Goal: Task Accomplishment & Management: Use online tool/utility

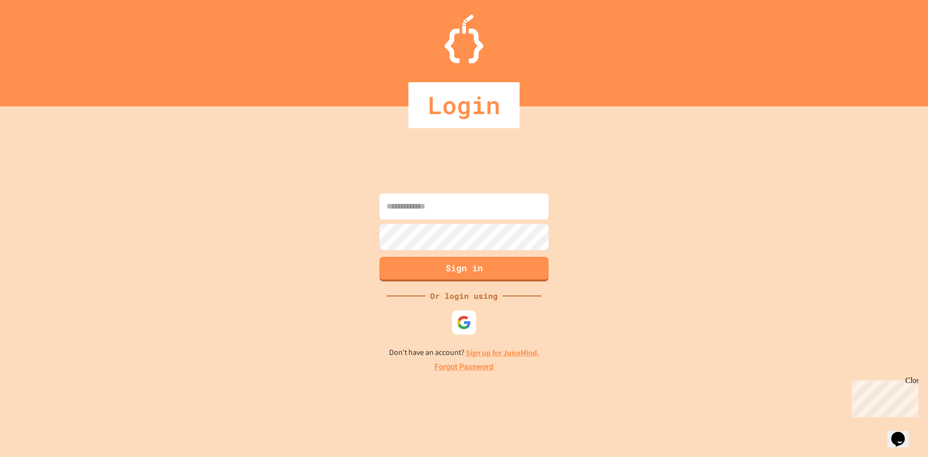
click at [470, 202] on input at bounding box center [463, 206] width 169 height 26
type input "**********"
click at [449, 251] on div at bounding box center [464, 251] width 174 height 2
click at [457, 273] on button "Sign in" at bounding box center [463, 269] width 169 height 25
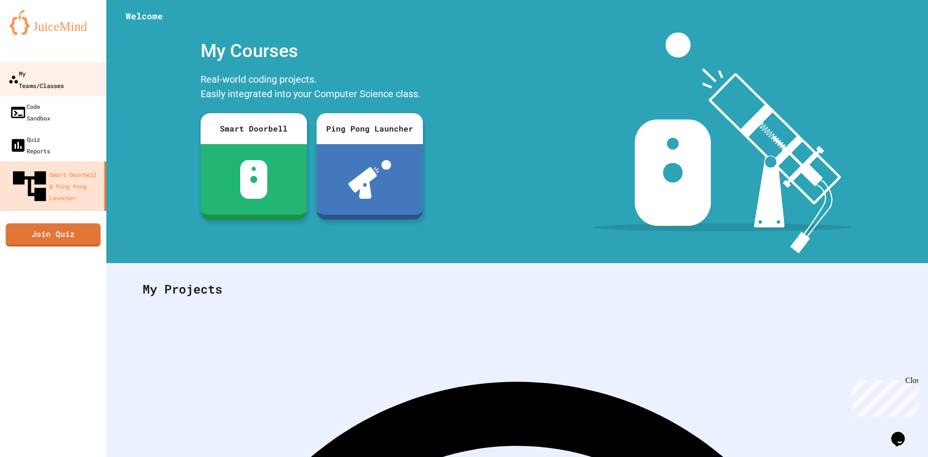
click at [33, 76] on div "My Teams/Classes" at bounding box center [36, 79] width 56 height 24
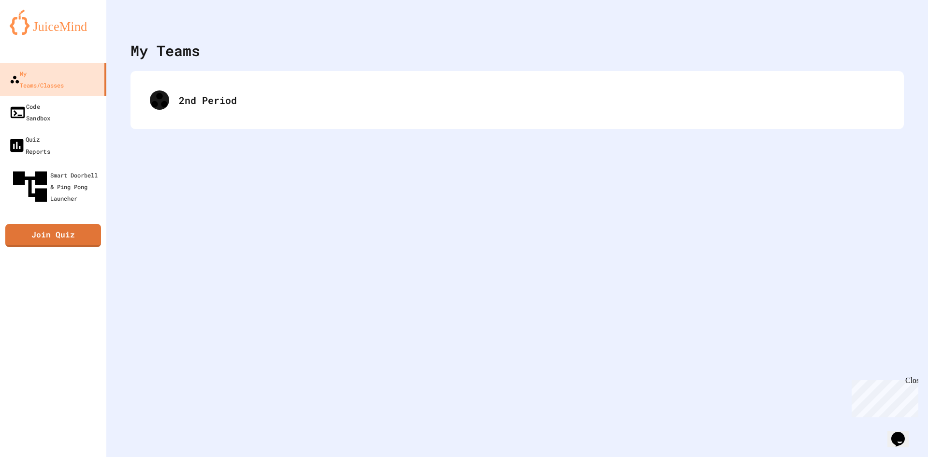
click at [290, 119] on div "2nd Period" at bounding box center [516, 100] width 773 height 58
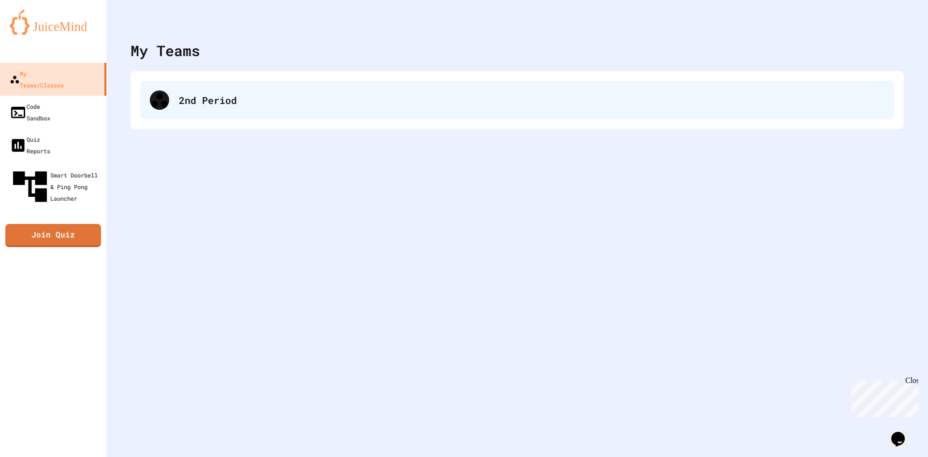
click at [246, 104] on div "2nd Period" at bounding box center [532, 100] width 706 height 14
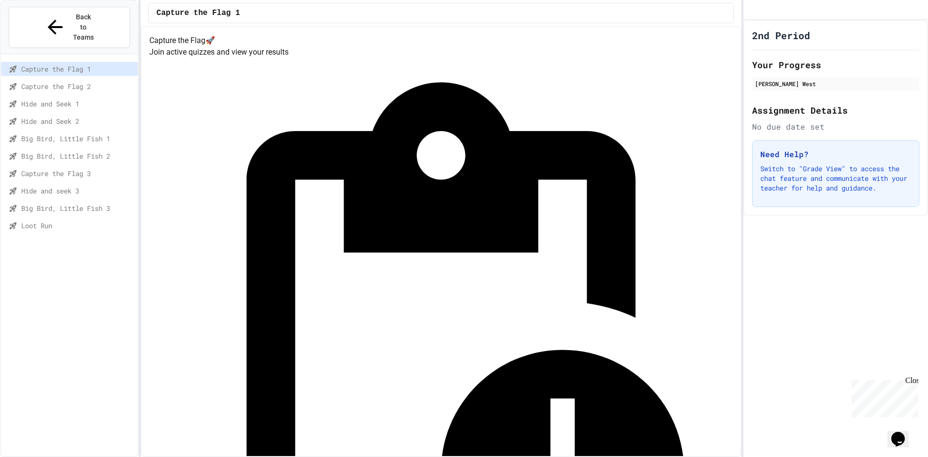
click at [86, 220] on span "Loot Run" at bounding box center [77, 225] width 113 height 10
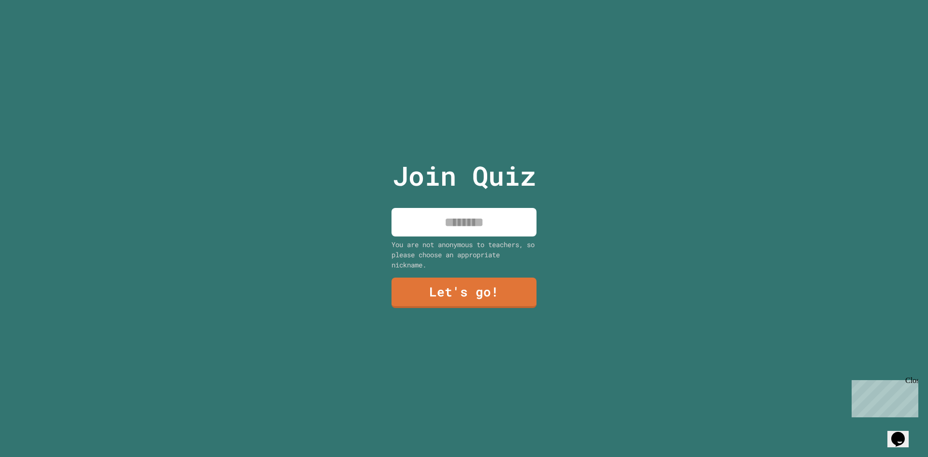
click at [466, 224] on input at bounding box center [463, 222] width 145 height 29
type input "******"
click at [458, 292] on link "Let's go!" at bounding box center [463, 291] width 141 height 32
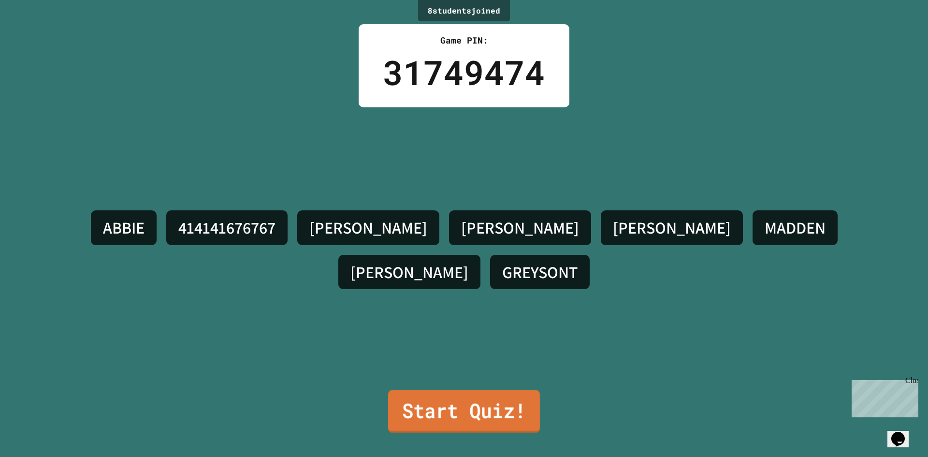
click at [438, 390] on link "Start Quiz!" at bounding box center [464, 411] width 152 height 43
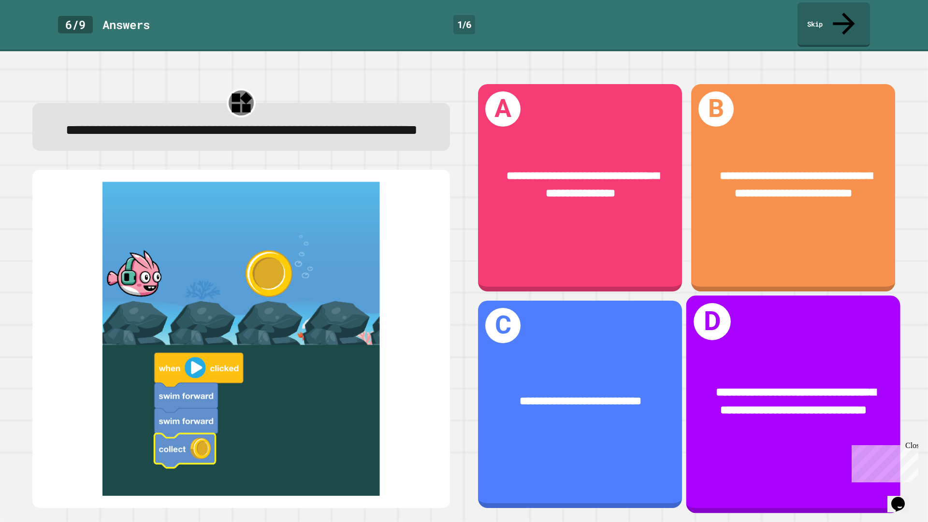
click at [731, 317] on div "**********" at bounding box center [793, 403] width 214 height 217
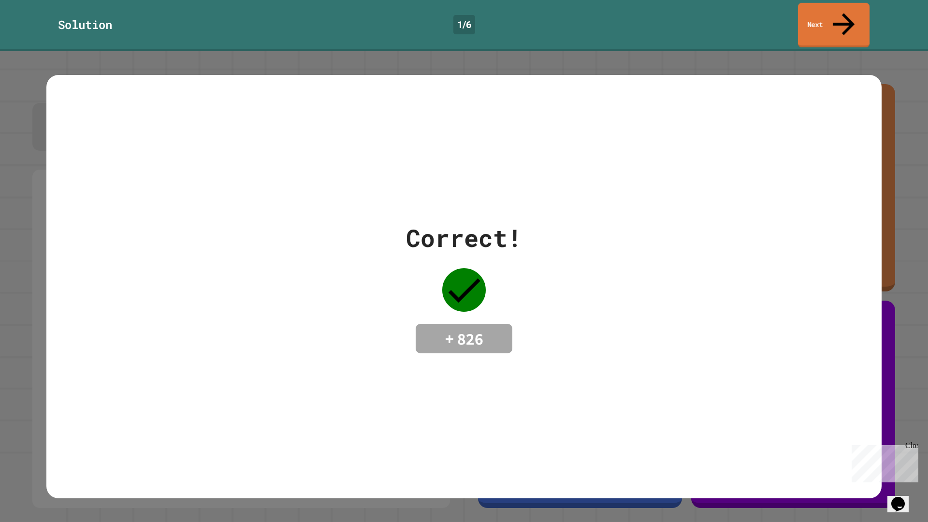
click at [830, 12] on link "Next" at bounding box center [834, 25] width 72 height 44
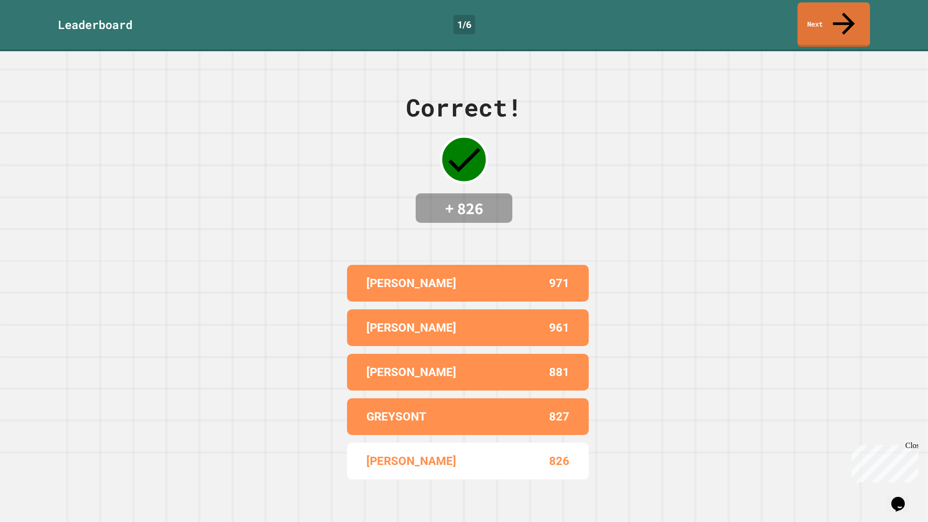
click at [847, 11] on icon at bounding box center [843, 23] width 33 height 33
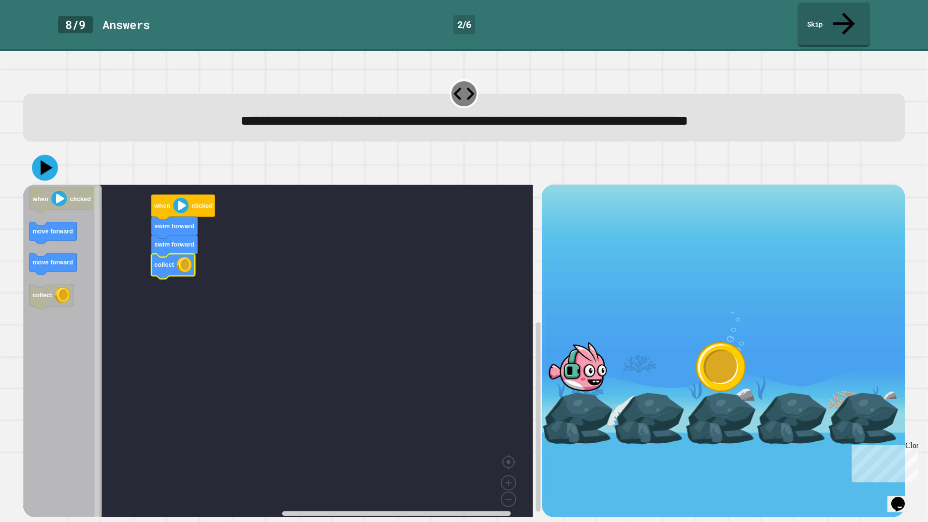
click at [35, 151] on div at bounding box center [464, 168] width 882 height 34
click at [39, 154] on icon at bounding box center [45, 168] width 28 height 28
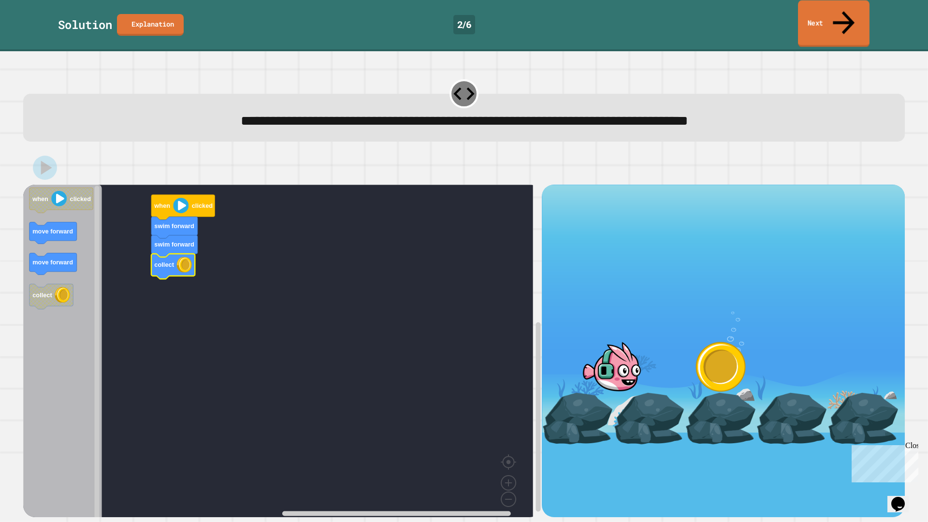
click at [840, 13] on icon at bounding box center [843, 22] width 32 height 34
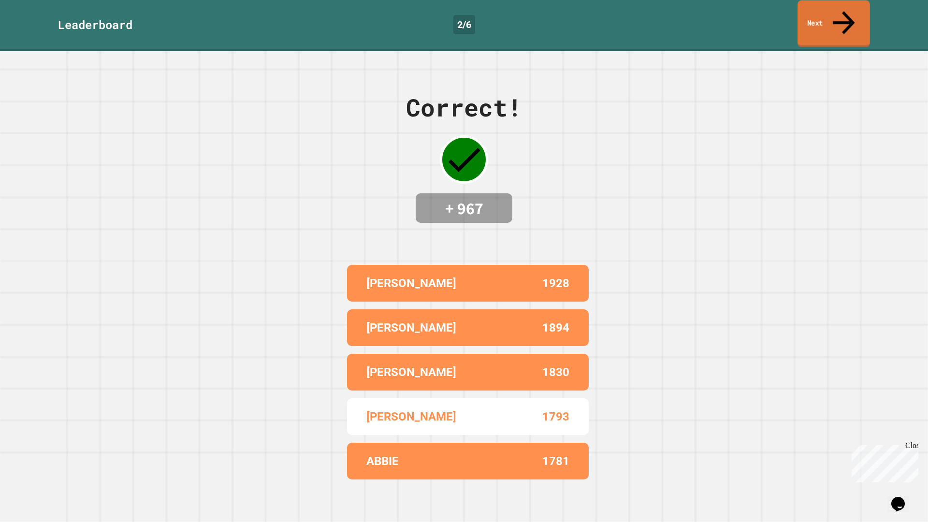
click at [840, 13] on icon at bounding box center [843, 22] width 33 height 34
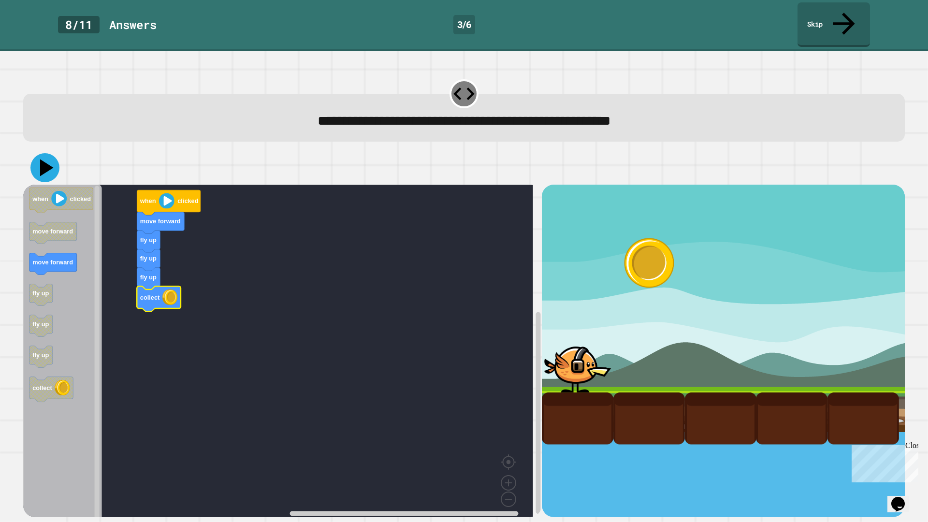
click at [46, 159] on icon at bounding box center [47, 167] width 14 height 17
click at [822, 22] on link "Skip" at bounding box center [833, 23] width 73 height 47
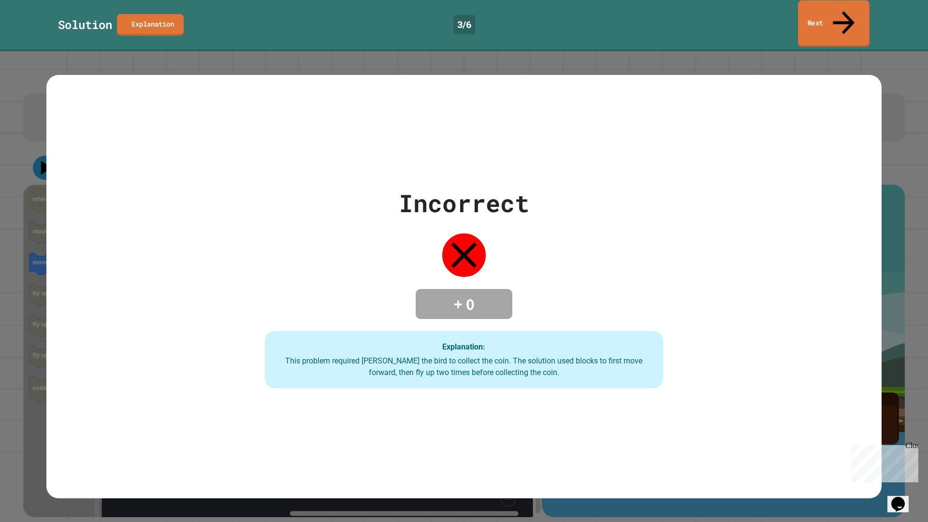
click at [822, 21] on link "Next" at bounding box center [834, 23] width 72 height 47
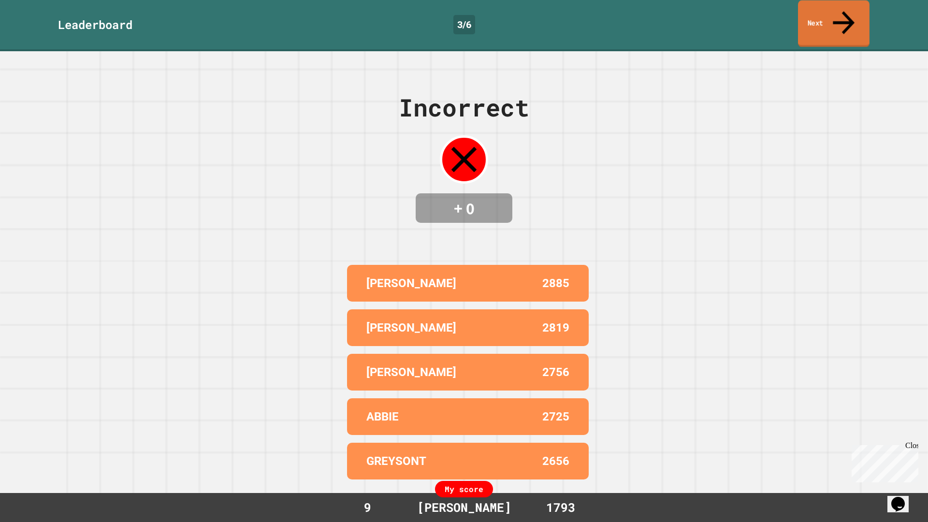
click at [822, 21] on link "Next" at bounding box center [834, 23] width 72 height 47
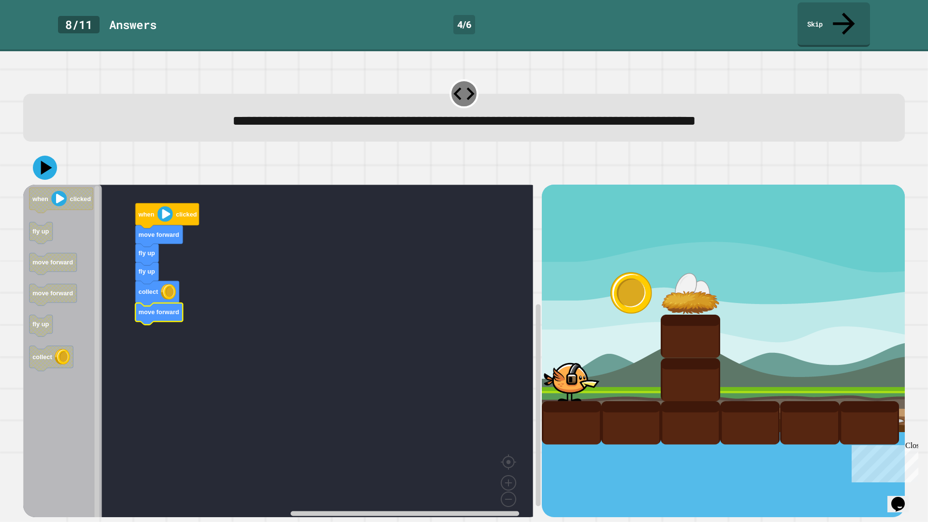
click at [29, 151] on div at bounding box center [464, 168] width 882 height 34
drag, startPoint x: 42, startPoint y: 143, endPoint x: 90, endPoint y: 171, distance: 56.1
click at [42, 159] on icon at bounding box center [47, 167] width 14 height 17
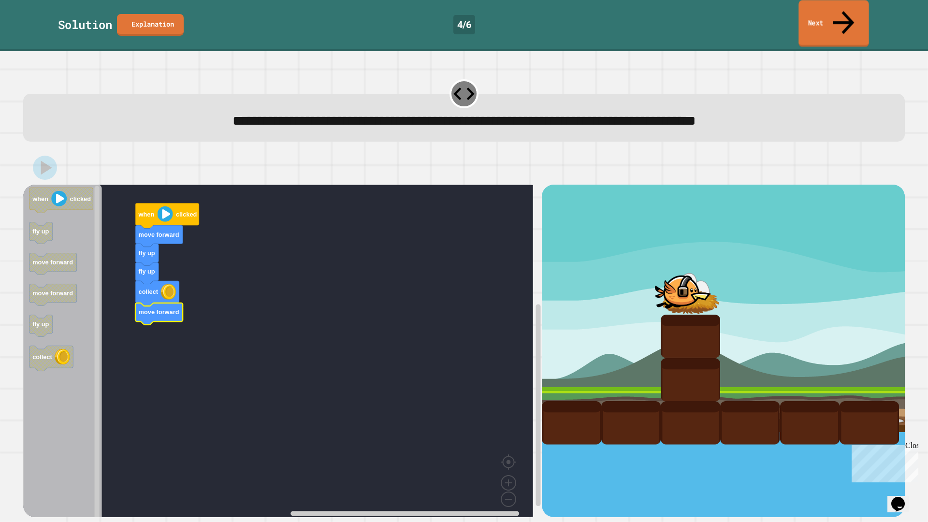
click at [852, 15] on link "Next" at bounding box center [833, 23] width 70 height 47
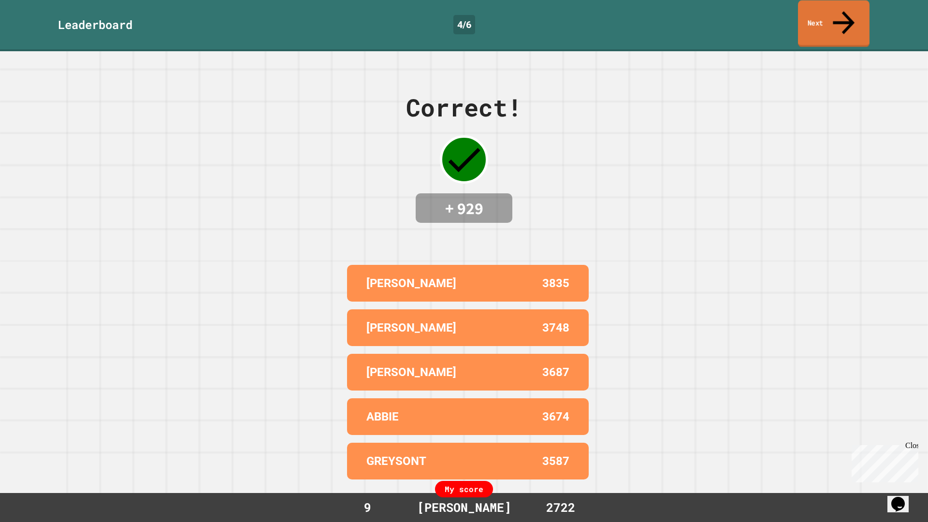
click at [852, 15] on link "Next" at bounding box center [834, 23] width 72 height 47
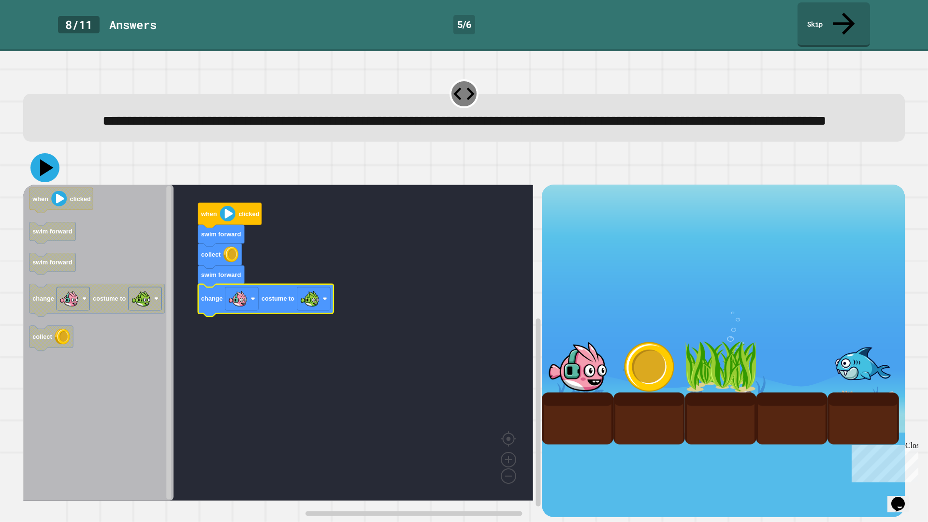
click at [38, 168] on icon at bounding box center [44, 167] width 29 height 29
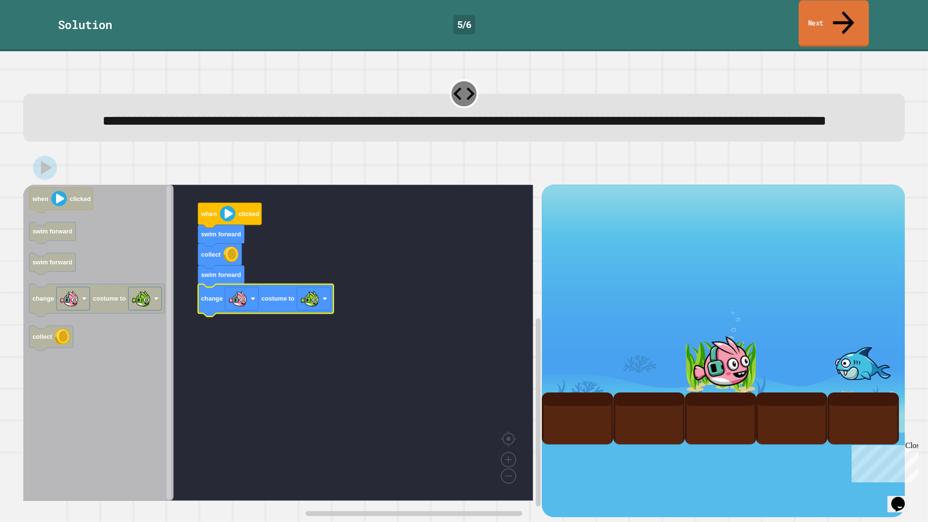
click at [822, 12] on link "Next" at bounding box center [833, 23] width 70 height 47
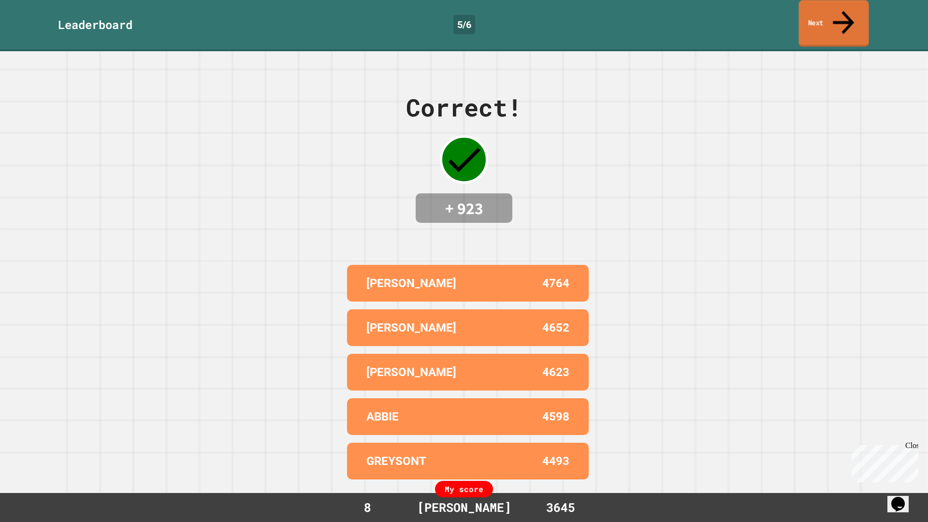
click at [822, 12] on link "Next" at bounding box center [834, 23] width 70 height 47
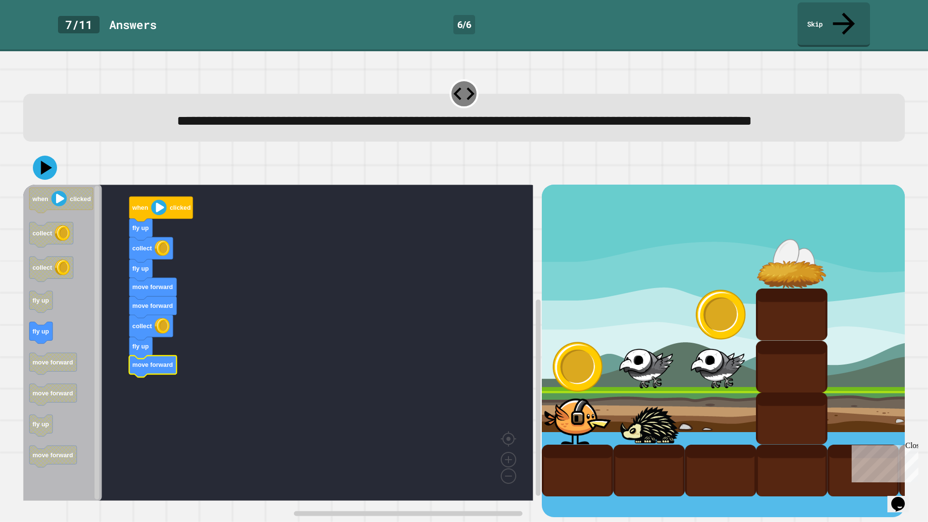
click at [51, 182] on div at bounding box center [464, 168] width 882 height 34
click at [43, 171] on icon at bounding box center [46, 167] width 13 height 16
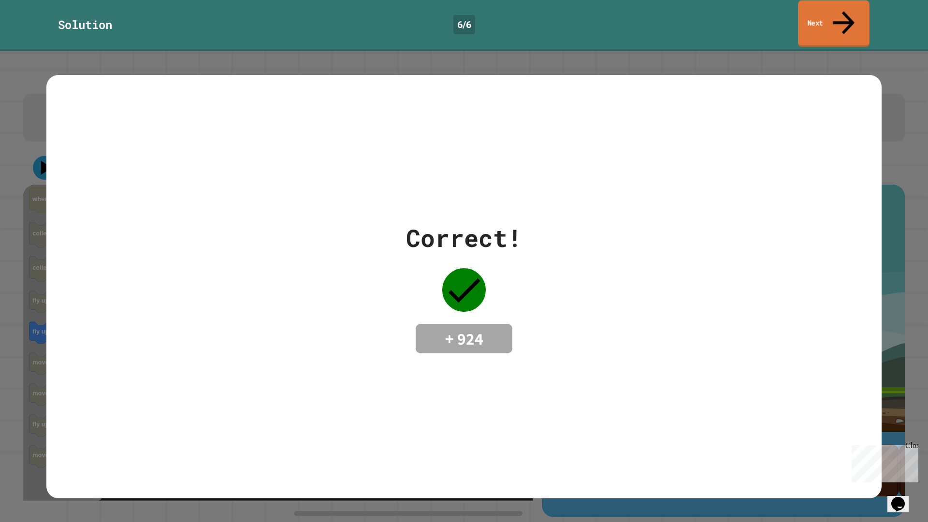
click at [810, 9] on link "Next" at bounding box center [834, 23] width 72 height 47
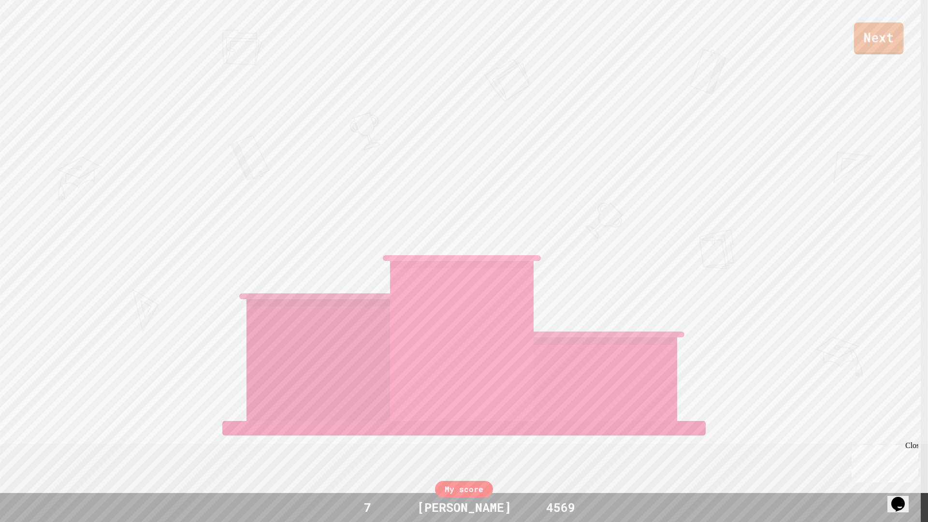
click at [887, 44] on link "Next" at bounding box center [879, 38] width 50 height 32
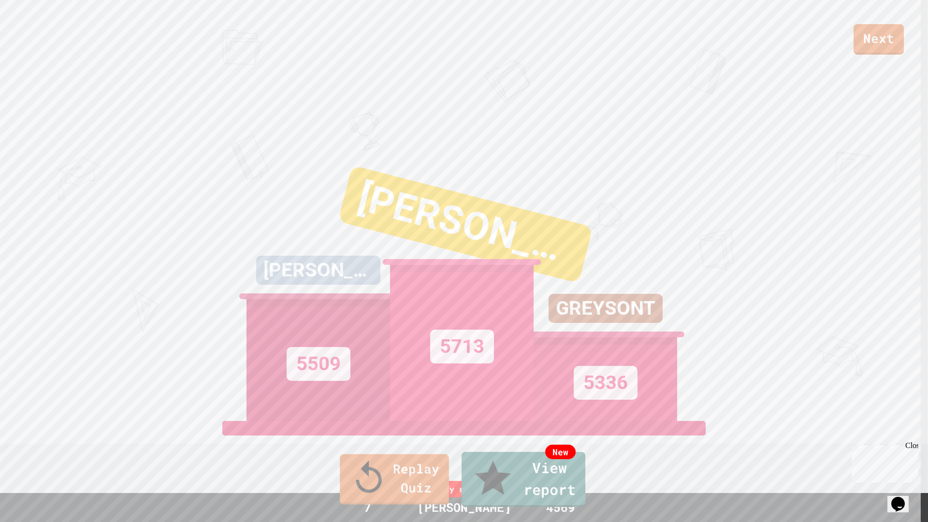
click at [386, 456] on link "Replay Quiz" at bounding box center [394, 479] width 109 height 50
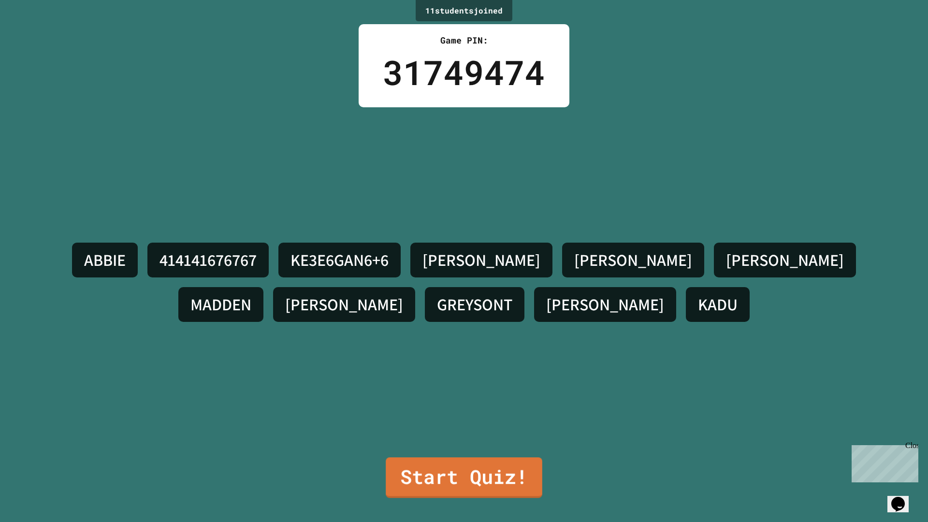
click at [472, 434] on div "ABBIE 414141676767 KE3E6GAN6+6 [PERSON_NAME] [PERSON_NAME] [PERSON_NAME] [PERSO…" at bounding box center [464, 282] width 880 height 350
click at [477, 456] on link "Start Quiz!" at bounding box center [464, 477] width 157 height 41
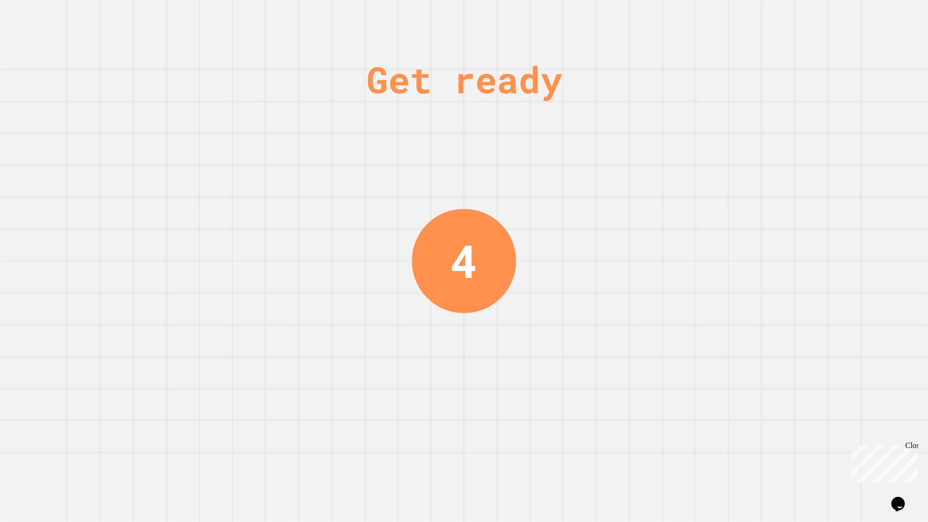
drag, startPoint x: 722, startPoint y: 351, endPoint x: 722, endPoint y: 371, distance: 19.3
click at [722, 358] on div "Get ready 4" at bounding box center [464, 261] width 928 height 522
click at [722, 376] on div "Get ready 4" at bounding box center [464, 261] width 928 height 522
drag, startPoint x: 722, startPoint y: 376, endPoint x: 736, endPoint y: 384, distance: 16.0
click at [728, 381] on div "Get ready 4" at bounding box center [464, 261] width 928 height 522
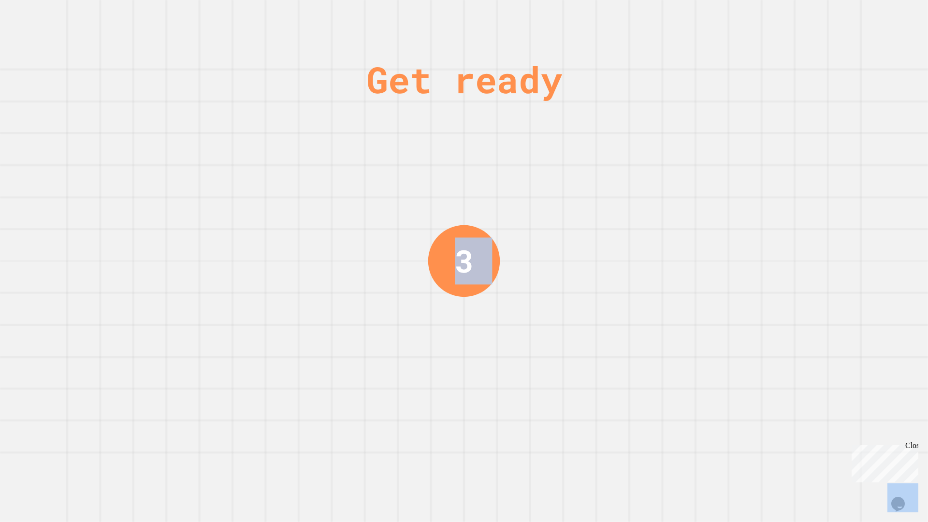
click at [772, 390] on div "Get ready 3" at bounding box center [464, 261] width 928 height 522
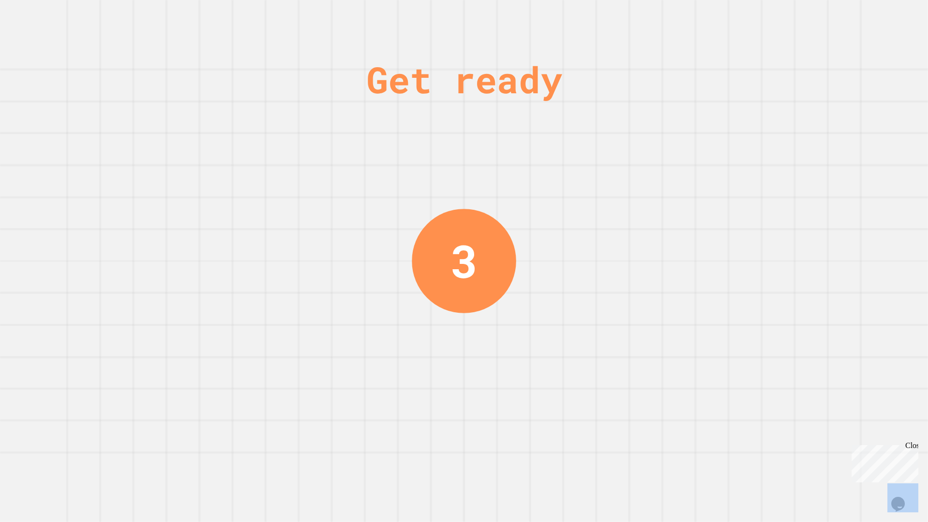
click at [772, 390] on div "Get ready 3" at bounding box center [464, 261] width 928 height 522
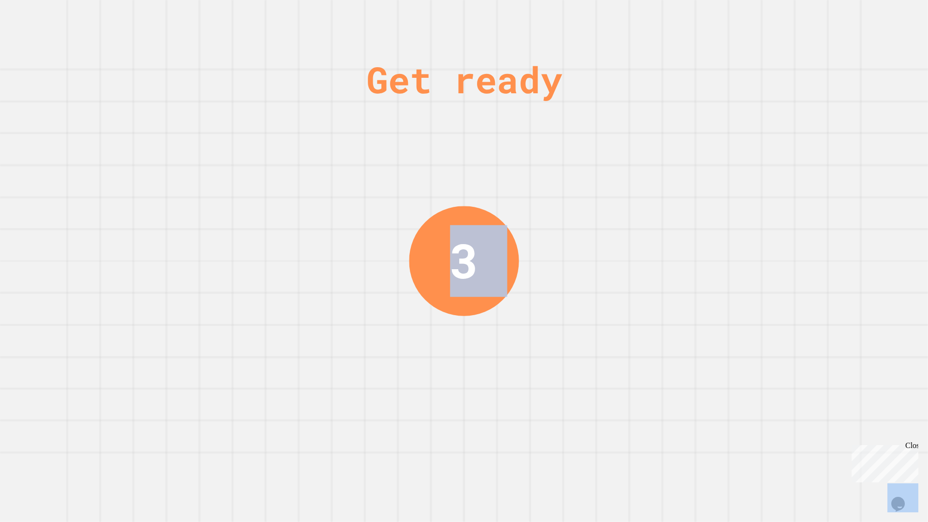
click at [772, 391] on div "Get ready 3" at bounding box center [464, 261] width 928 height 522
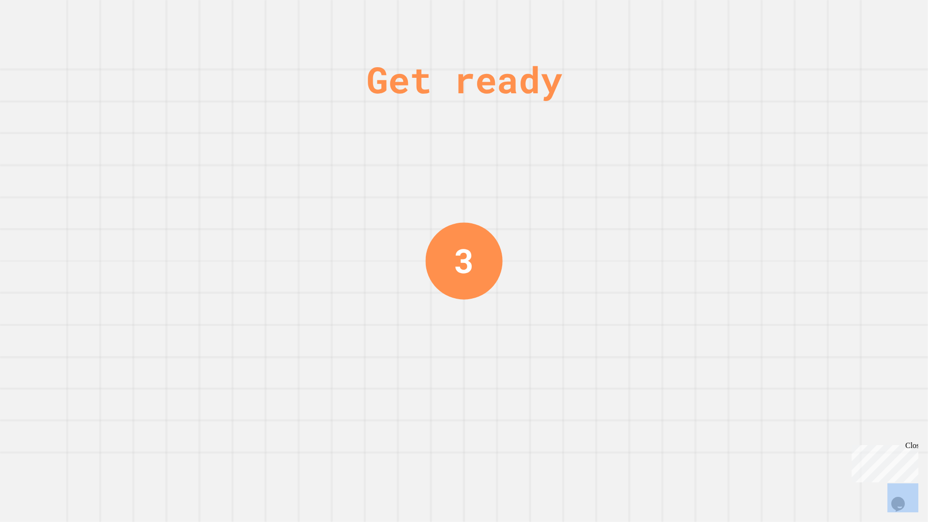
click at [772, 393] on div "Get ready 3" at bounding box center [464, 261] width 928 height 522
click at [772, 393] on div "Get ready 2" at bounding box center [464, 261] width 928 height 522
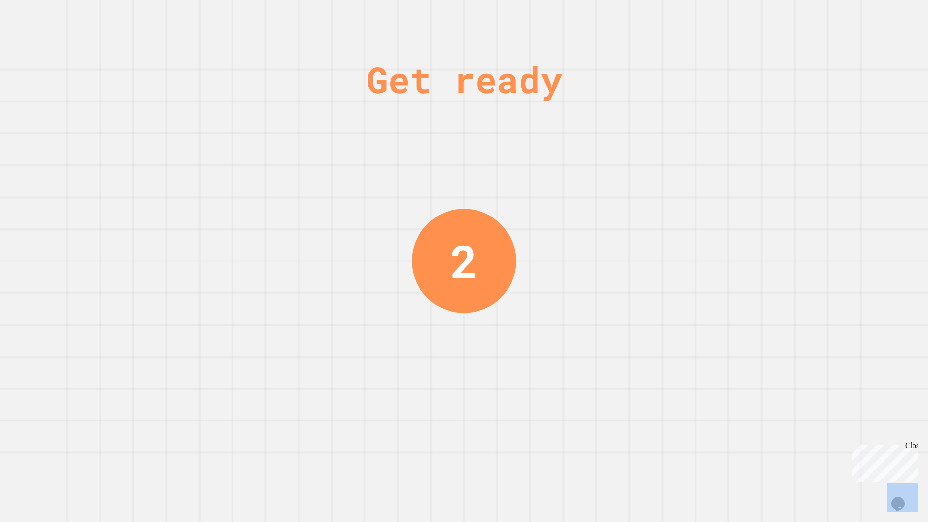
click at [772, 393] on div "Get ready 2" at bounding box center [464, 261] width 928 height 522
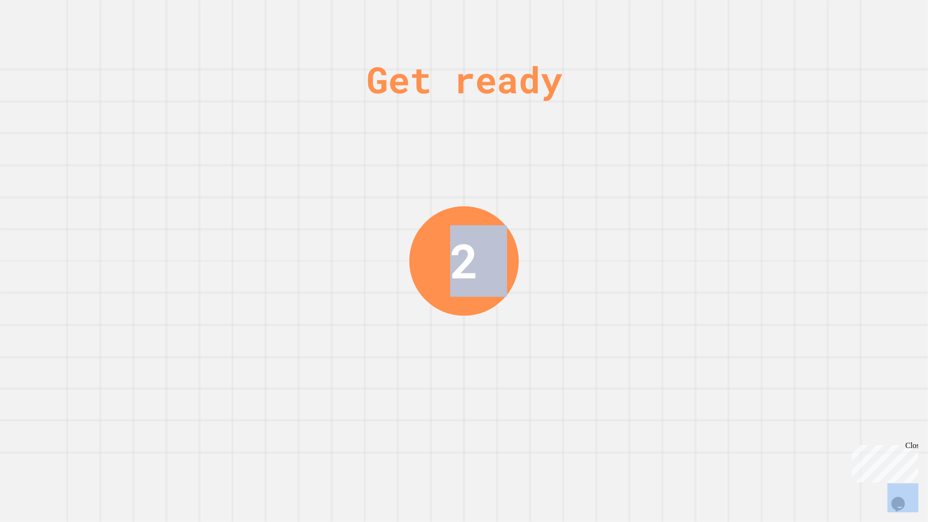
click at [772, 393] on div "Get ready 2" at bounding box center [464, 261] width 928 height 522
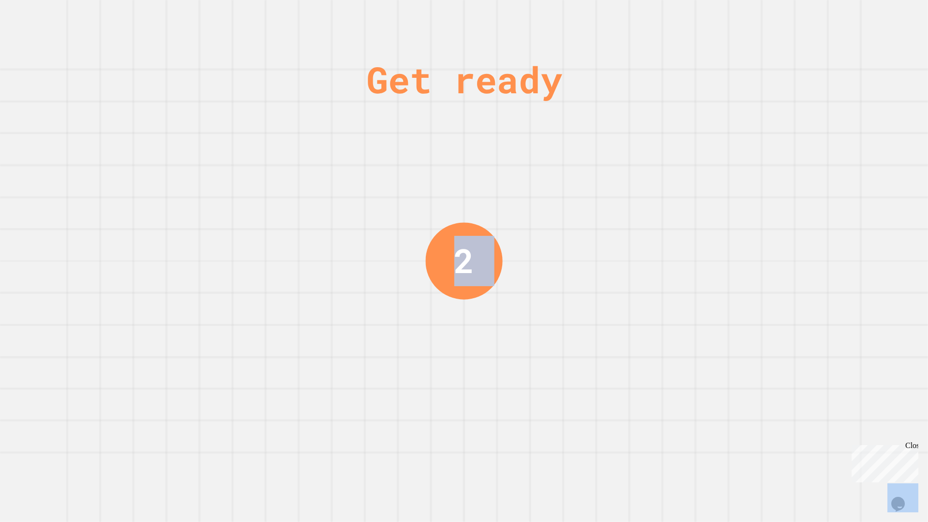
click at [772, 393] on div "Get ready 2" at bounding box center [464, 261] width 928 height 522
click at [772, 393] on div "Get ready 1" at bounding box center [464, 261] width 928 height 522
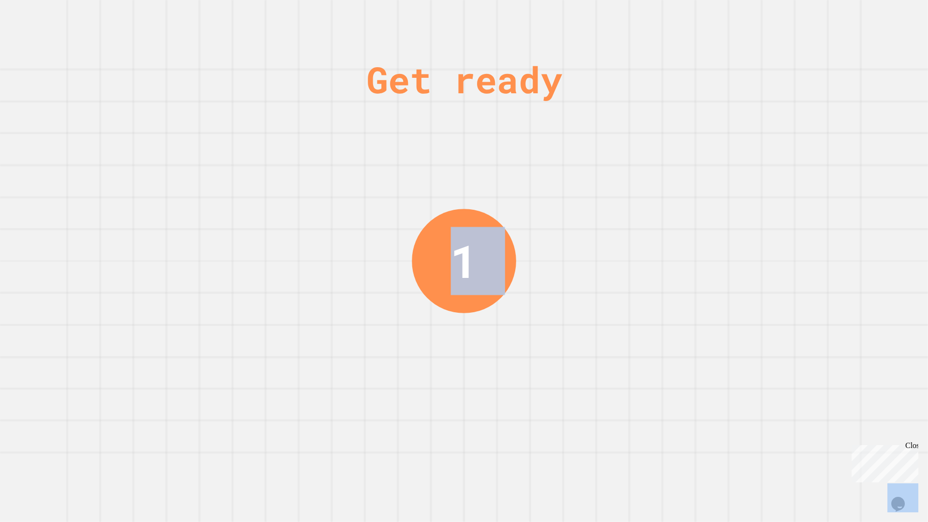
click at [772, 393] on div "Get ready 1" at bounding box center [464, 261] width 928 height 522
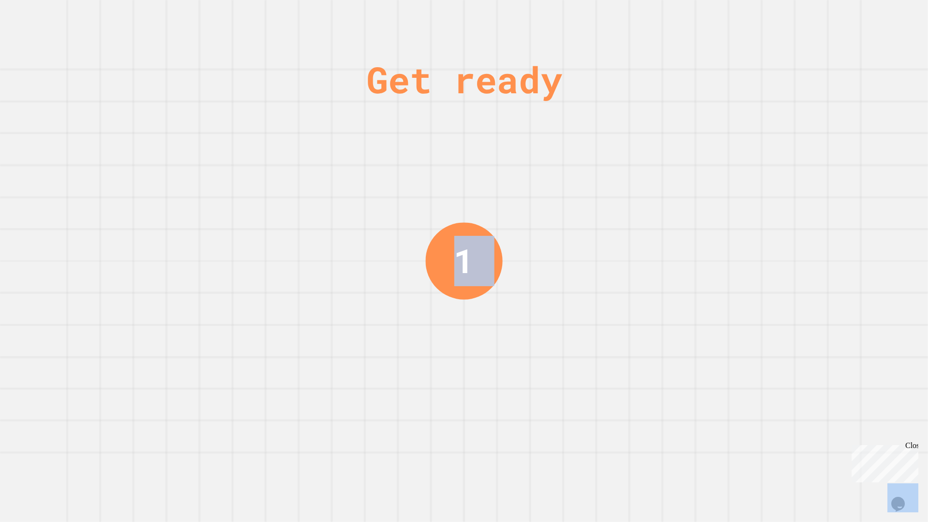
click at [772, 393] on div "Get ready 1" at bounding box center [464, 261] width 928 height 522
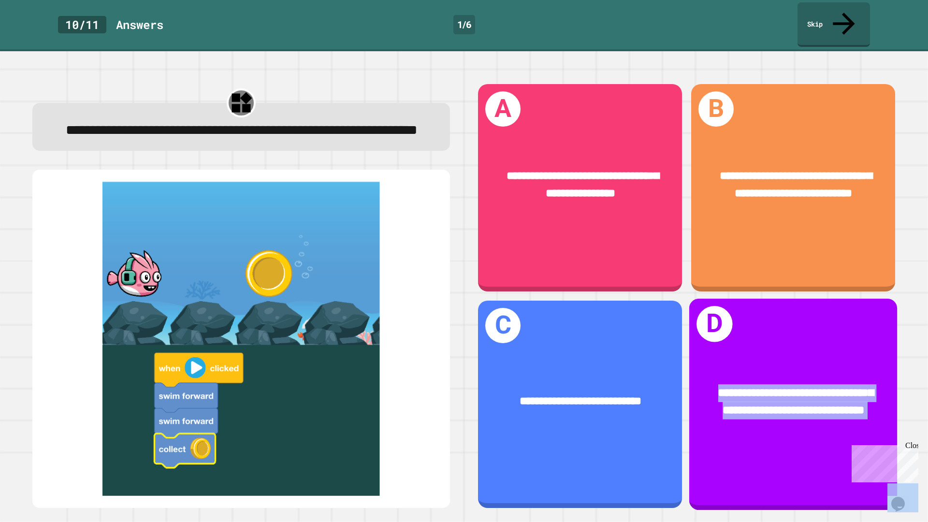
click at [772, 393] on div "**********" at bounding box center [793, 401] width 162 height 35
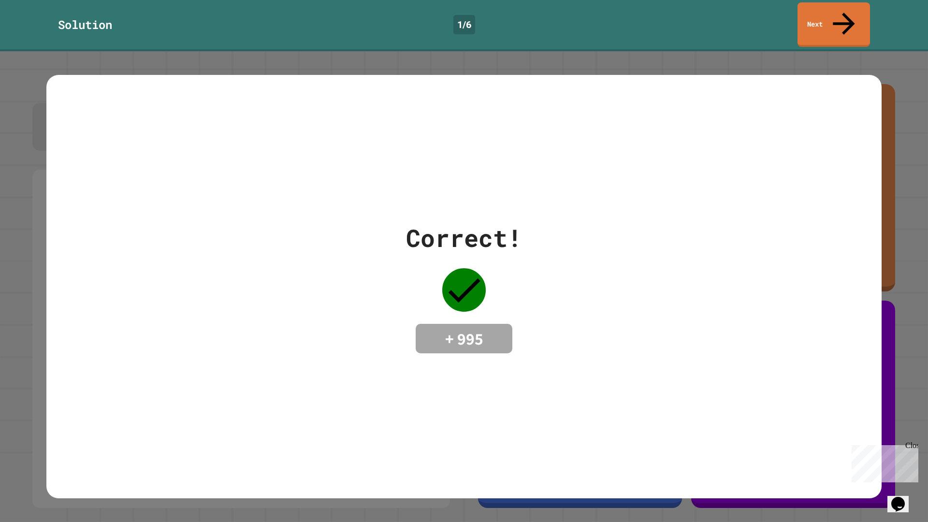
click at [848, 24] on div "Solution 1 / 6 Next" at bounding box center [464, 25] width 928 height 51
click at [846, 22] on link "Next" at bounding box center [833, 24] width 73 height 46
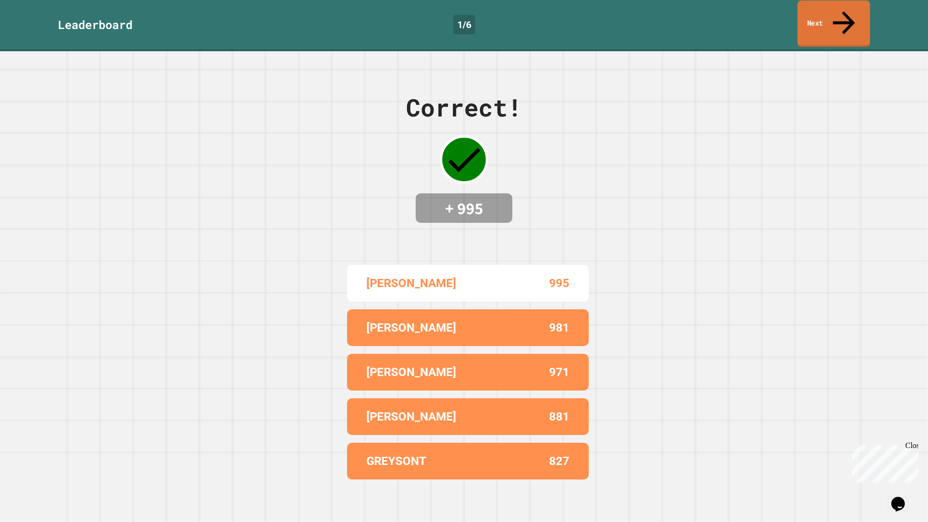
click at [846, 23] on link "Next" at bounding box center [833, 23] width 72 height 47
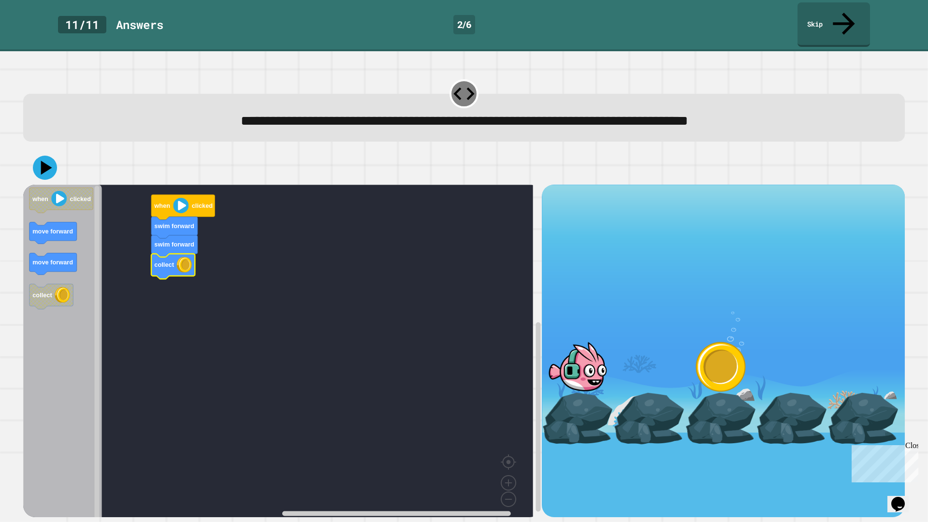
click at [42, 156] on icon at bounding box center [45, 168] width 24 height 24
click at [837, 15] on link "Skip" at bounding box center [833, 24] width 72 height 44
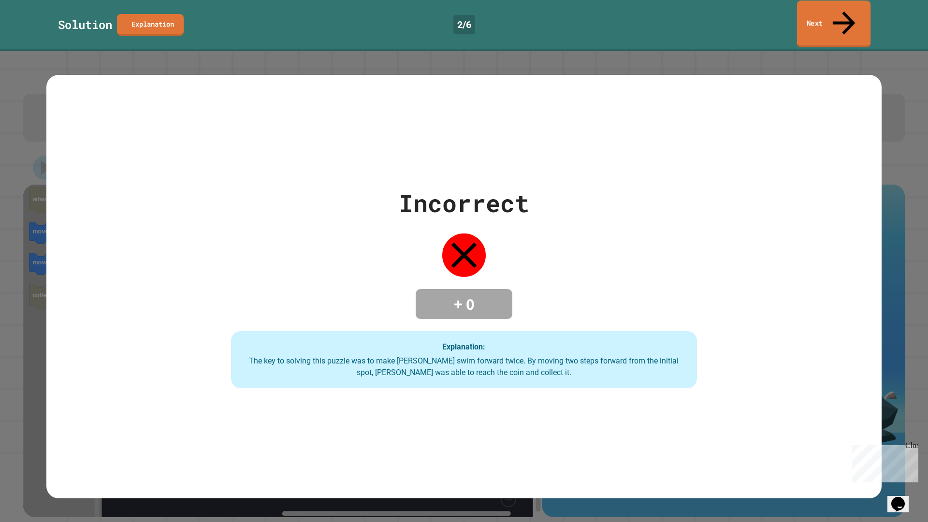
click at [837, 15] on link "Next" at bounding box center [833, 23] width 73 height 47
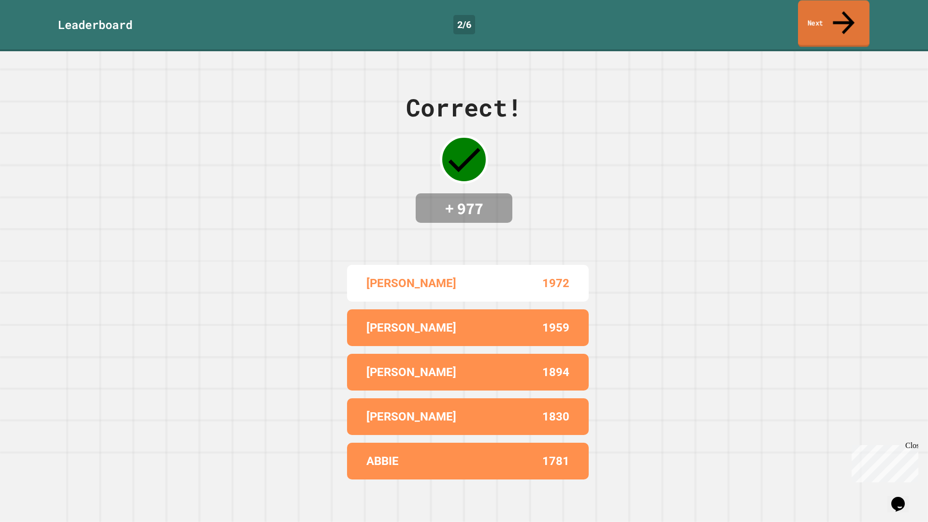
click at [836, 19] on link "Next" at bounding box center [834, 23] width 72 height 47
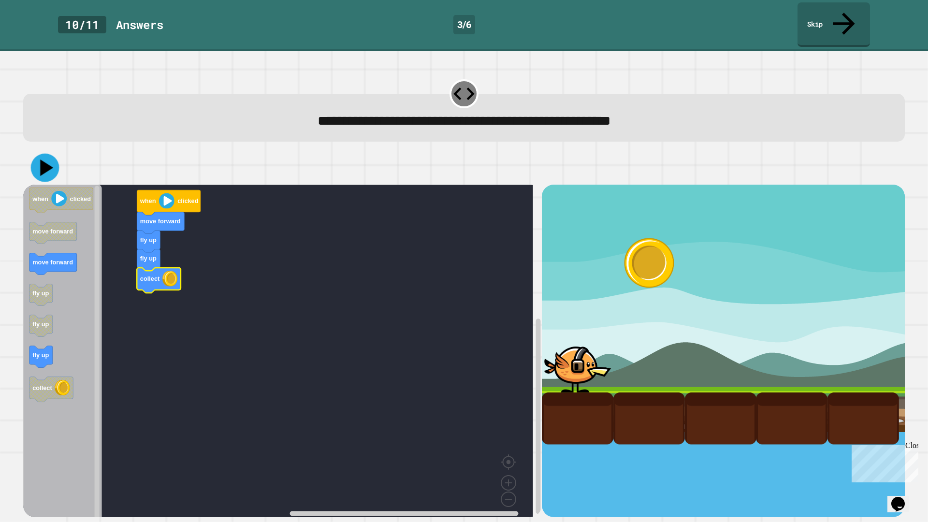
click at [48, 154] on icon at bounding box center [45, 168] width 29 height 29
click at [821, 13] on link "Skip" at bounding box center [833, 24] width 72 height 44
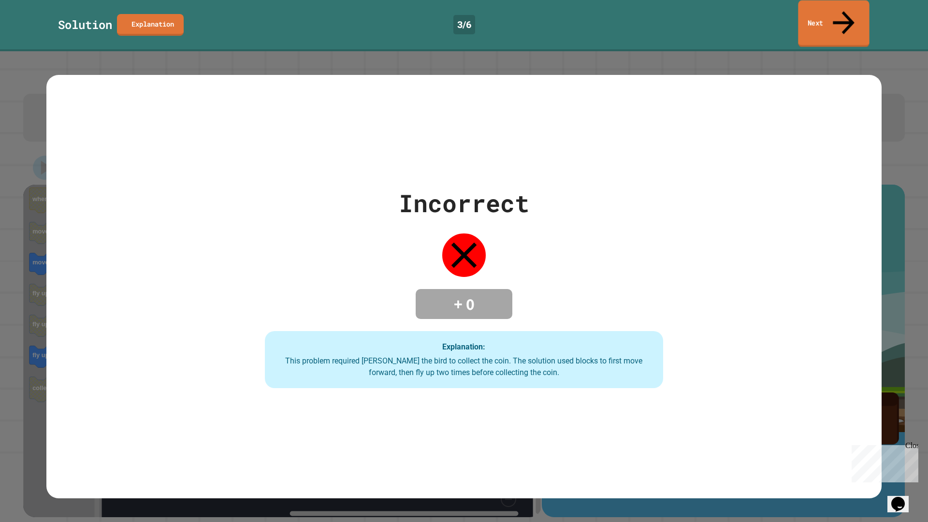
click at [821, 13] on link "Next" at bounding box center [833, 23] width 71 height 47
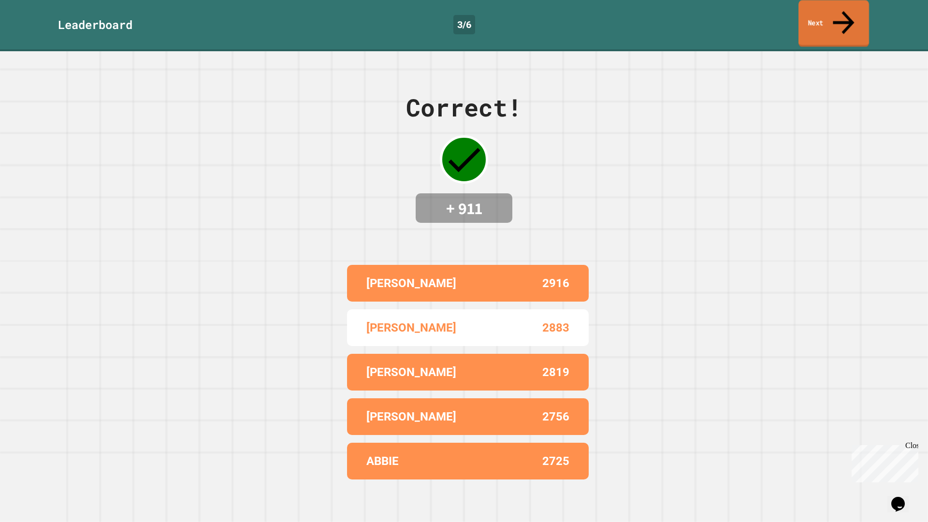
click at [821, 13] on link "Next" at bounding box center [833, 23] width 71 height 47
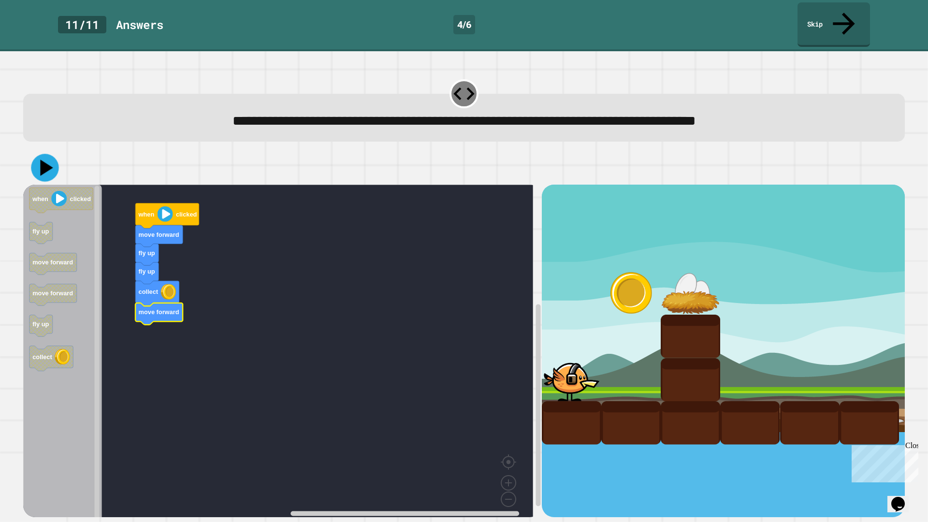
drag, startPoint x: 46, startPoint y: 149, endPoint x: 141, endPoint y: 147, distance: 94.7
click at [47, 160] on icon at bounding box center [46, 168] width 13 height 16
click at [848, 5] on link "Skip" at bounding box center [833, 23] width 68 height 47
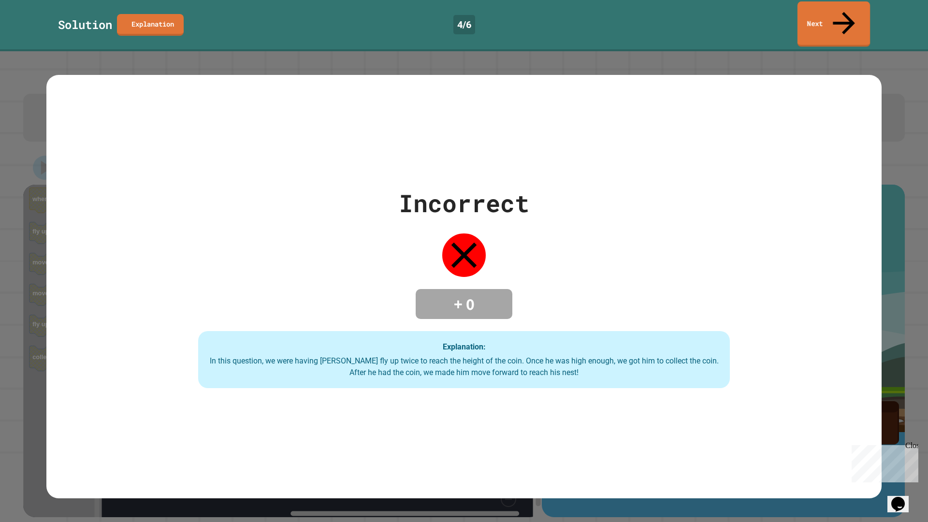
click at [846, 8] on icon at bounding box center [843, 22] width 33 height 33
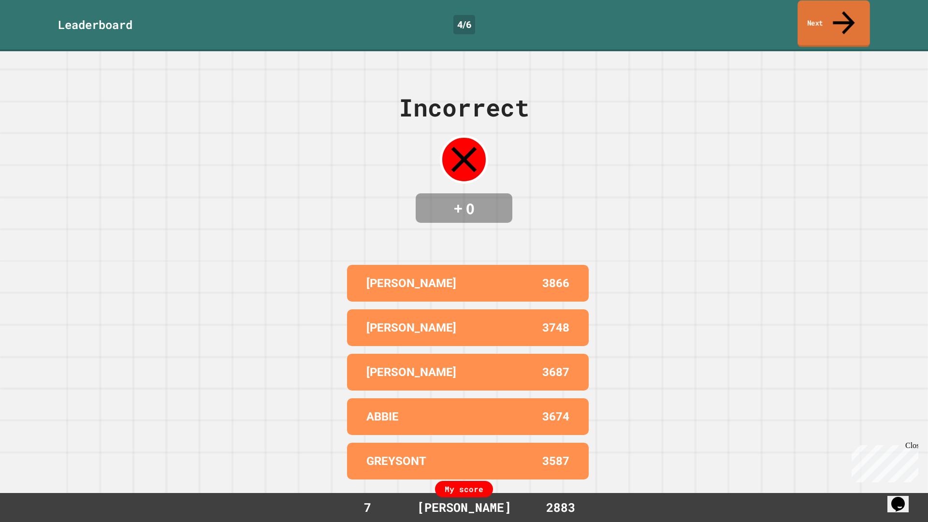
click at [846, 8] on icon at bounding box center [843, 22] width 33 height 34
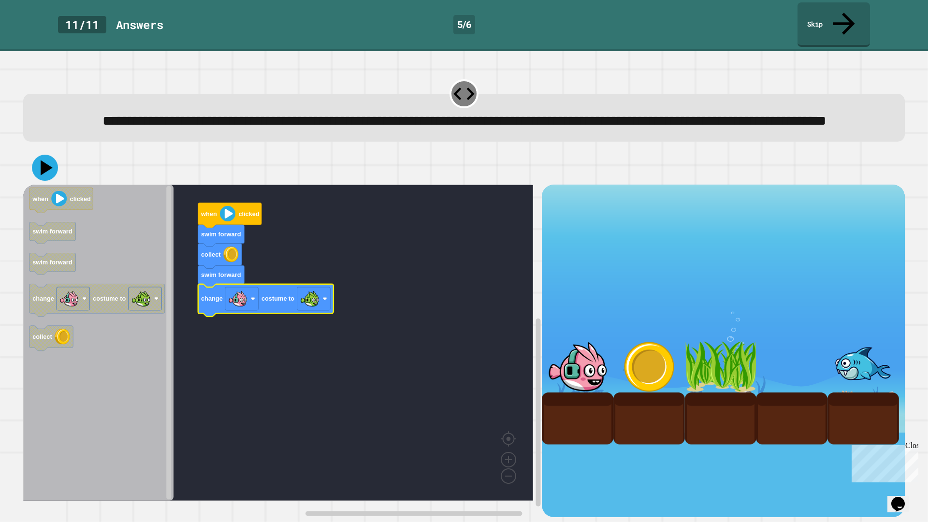
click at [52, 175] on icon at bounding box center [45, 168] width 26 height 26
click at [842, 12] on icon at bounding box center [843, 22] width 30 height 34
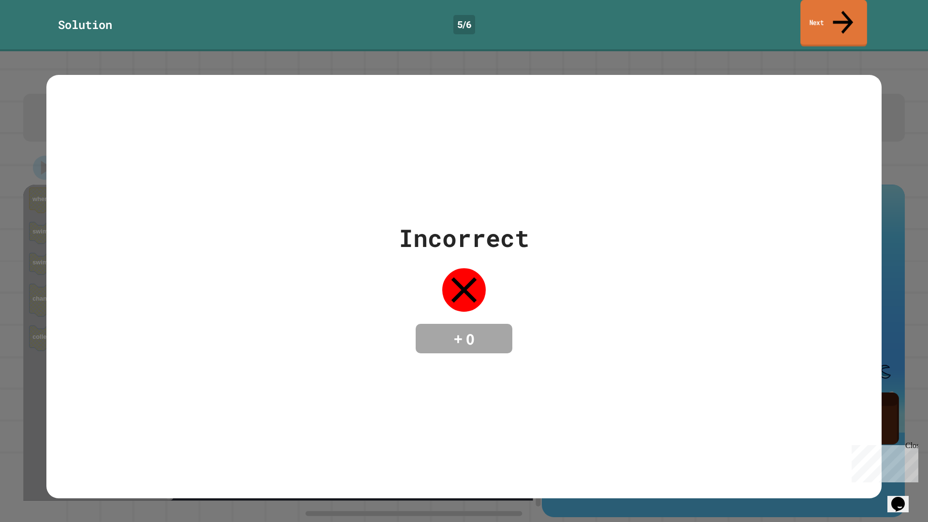
click at [842, 12] on icon at bounding box center [843, 22] width 30 height 34
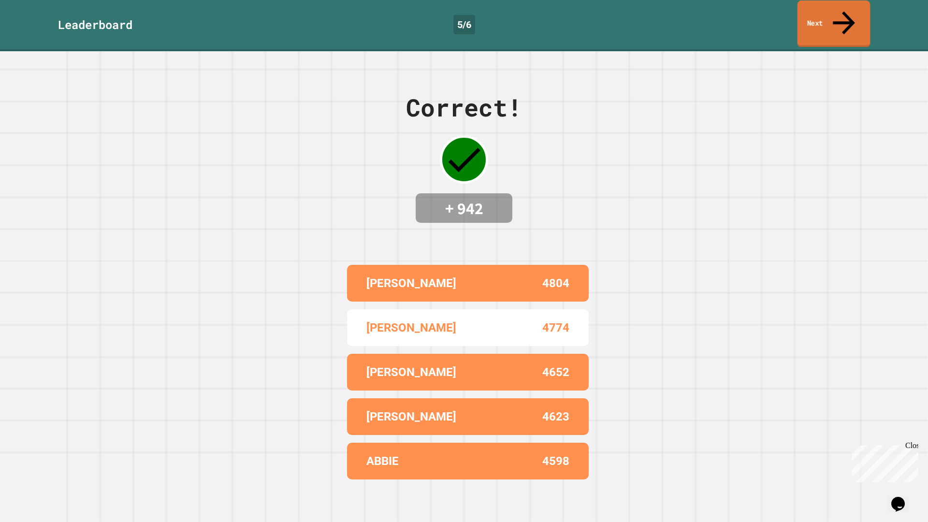
click at [842, 12] on icon at bounding box center [843, 23] width 33 height 34
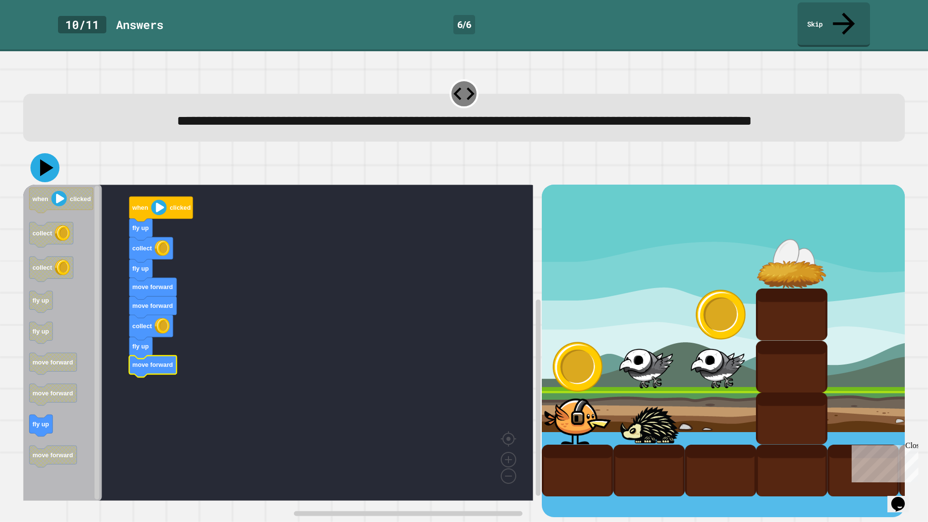
click at [40, 172] on icon at bounding box center [44, 167] width 29 height 29
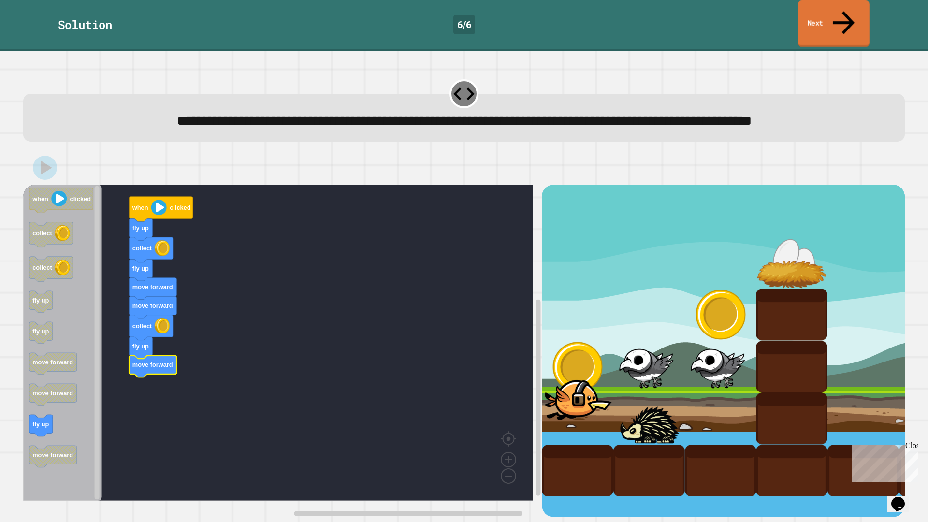
click at [837, 12] on link "Next" at bounding box center [834, 23] width 72 height 47
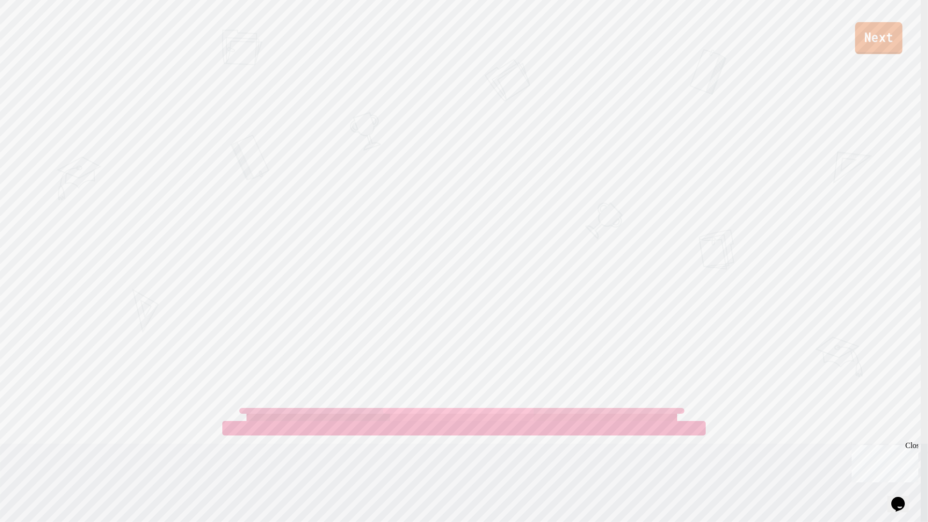
click at [879, 45] on link "Next" at bounding box center [878, 38] width 47 height 32
